Goal: Task Accomplishment & Management: Manage account settings

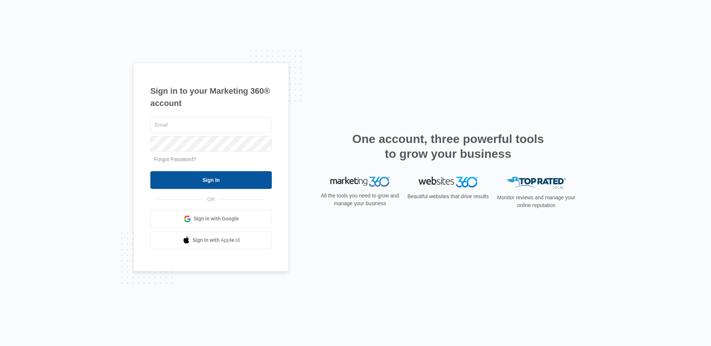
type input "[EMAIL_ADDRESS][PERSON_NAME][DOMAIN_NAME]"
click at [253, 181] on input "Sign In" at bounding box center [210, 180] width 121 height 18
